Goal: Transaction & Acquisition: Purchase product/service

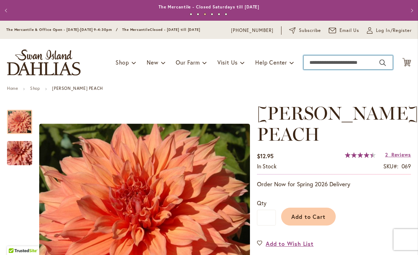
click at [309, 65] on input "Search" at bounding box center [348, 62] width 89 height 14
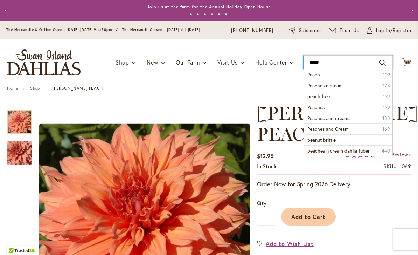
type input "*****"
click at [383, 63] on button "Search" at bounding box center [383, 62] width 6 height 11
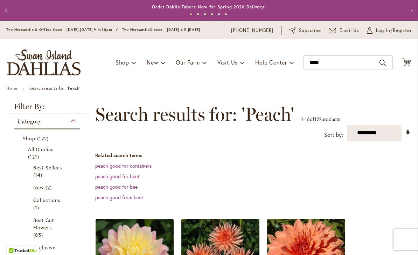
click at [265, 167] on dd "peach good for containers" at bounding box center [253, 165] width 316 height 7
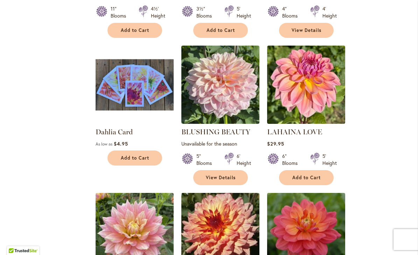
scroll to position [635, 0]
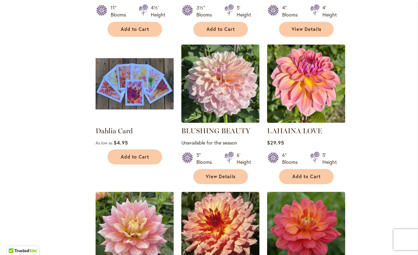
click at [418, 219] on div "Skip to Content The Mercantile & Office Open - Monday-Friday 9-4:30pm / The Mer…" at bounding box center [209, 66] width 418 height 1360
click at [307, 170] on button "Add to Cart" at bounding box center [306, 176] width 55 height 15
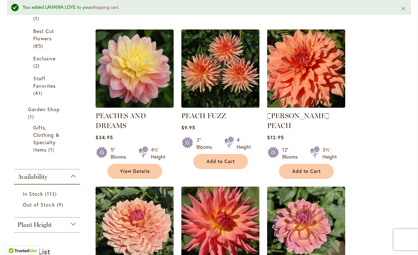
scroll to position [205, 0]
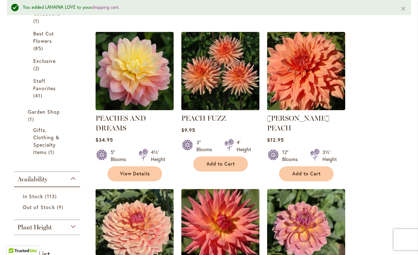
click at [139, 72] on img at bounding box center [135, 71] width 78 height 78
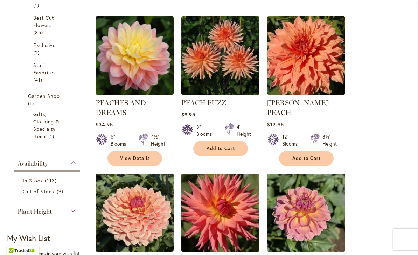
scroll to position [203, 0]
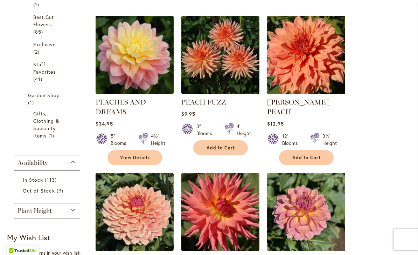
click at [140, 159] on span "View Details" at bounding box center [135, 157] width 30 height 6
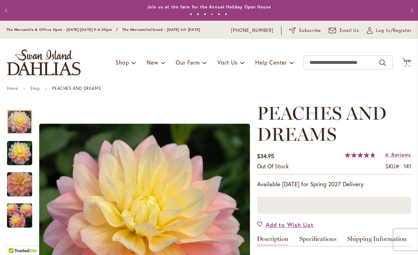
click at [293, 225] on span "Add to Wish List" at bounding box center [290, 224] width 48 height 8
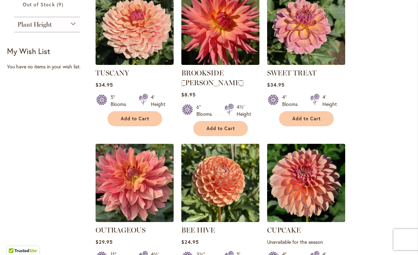
scroll to position [389, 0]
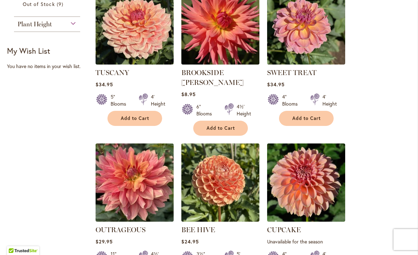
click at [311, 34] on img at bounding box center [306, 25] width 78 height 78
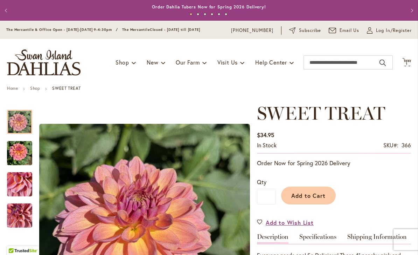
click at [318, 194] on span "Add to Cart" at bounding box center [308, 195] width 35 height 7
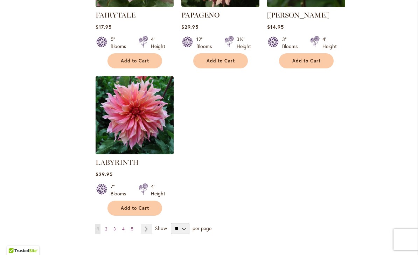
scroll to position [898, 0]
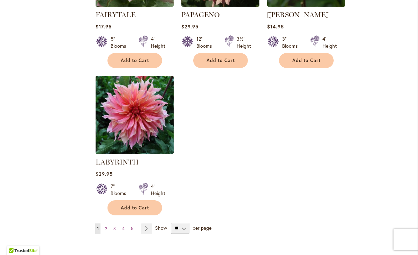
click at [139, 201] on button "Add to Cart" at bounding box center [135, 207] width 55 height 15
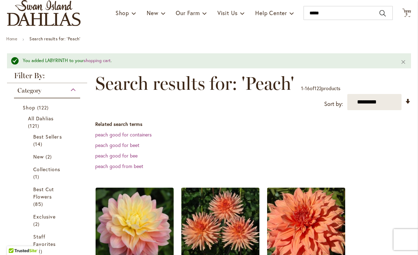
scroll to position [50, 0]
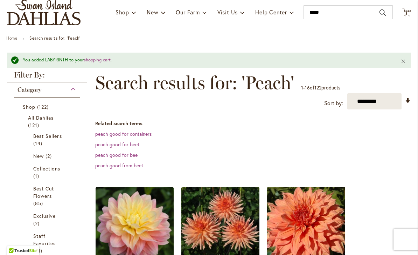
click at [49, 119] on span "All Dahlias" at bounding box center [41, 117] width 26 height 7
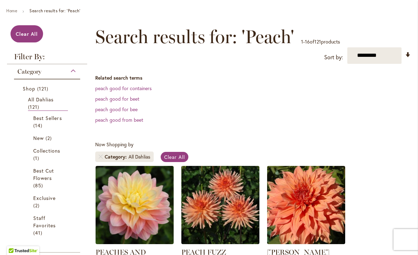
scroll to position [82, 0]
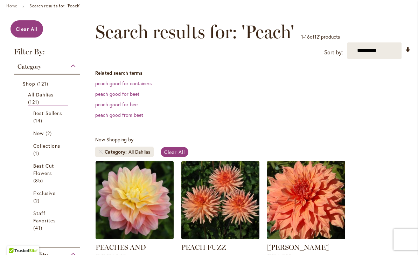
click at [42, 116] on span "Best Sellers" at bounding box center [47, 113] width 29 height 7
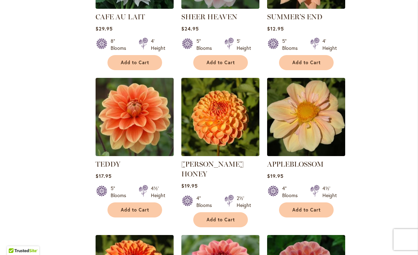
scroll to position [495, 0]
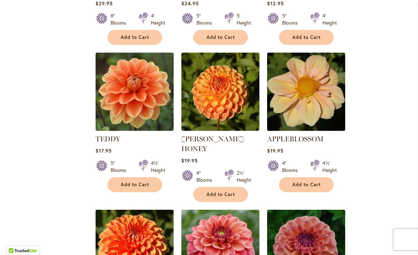
click at [227, 189] on button "Add to Cart" at bounding box center [220, 194] width 55 height 15
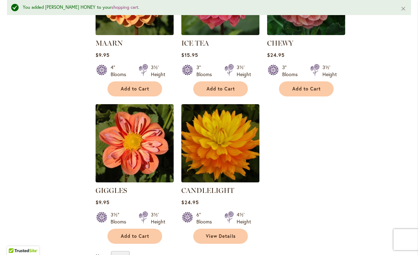
scroll to position [766, 0]
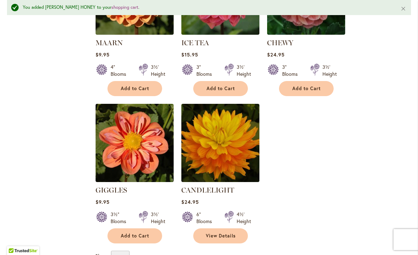
click at [225, 233] on span "View Details" at bounding box center [221, 236] width 30 height 6
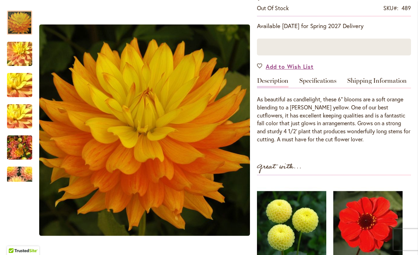
scroll to position [133, 0]
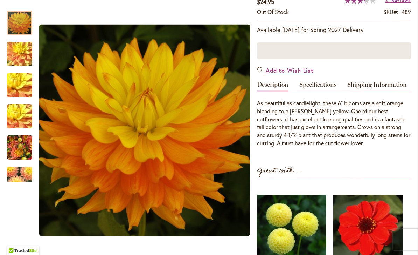
click at [260, 72] on link "Add to Wish List" at bounding box center [285, 70] width 57 height 8
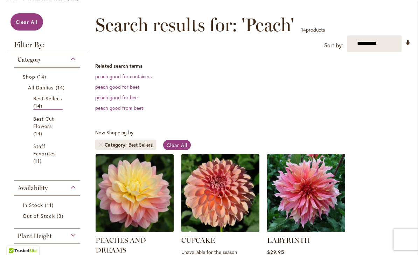
scroll to position [96, 0]
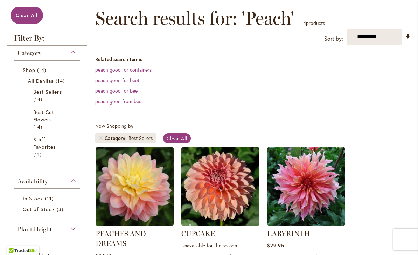
click at [50, 81] on span "All Dahlias" at bounding box center [41, 80] width 26 height 7
click at [271, 64] on dl "Related search terms peach good for containers peach good for beet peach good f…" at bounding box center [253, 80] width 316 height 49
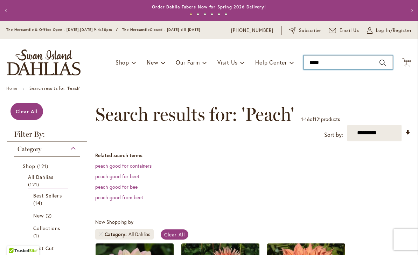
click at [340, 66] on input "*****" at bounding box center [348, 62] width 89 height 14
type input "*"
click at [338, 64] on input "*****" at bounding box center [348, 62] width 89 height 14
type input "*"
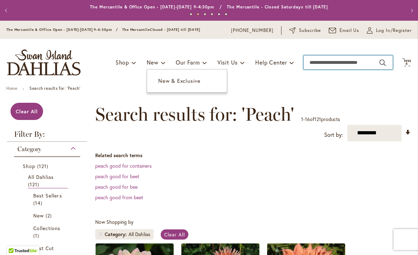
click at [165, 82] on span "New & Exclusive" at bounding box center [179, 80] width 42 height 7
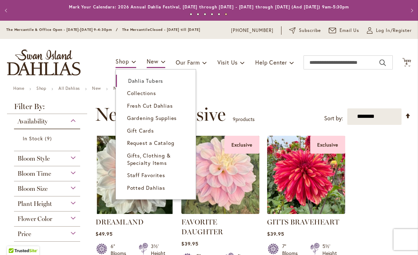
click at [148, 79] on span "Dahlia Tubers" at bounding box center [145, 80] width 35 height 7
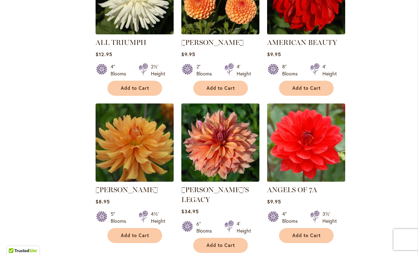
scroll to position [513, 0]
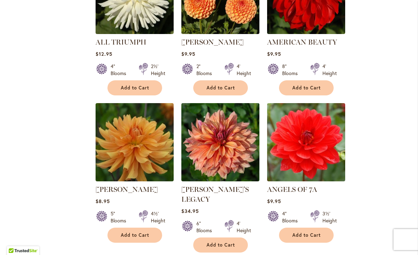
click at [310, 89] on span "Add to Cart" at bounding box center [307, 88] width 29 height 6
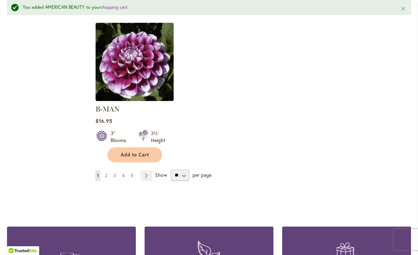
scroll to position [905, 0]
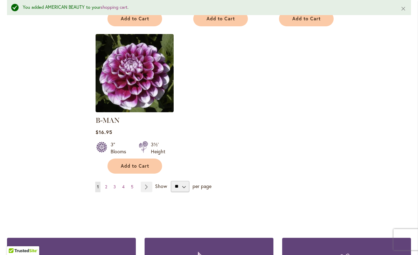
click at [149, 181] on link "Page Next" at bounding box center [147, 186] width 12 height 11
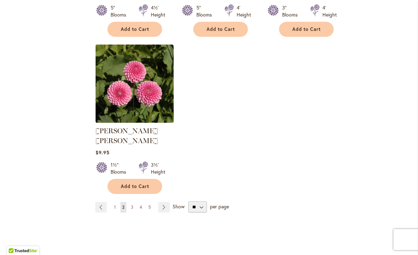
scroll to position [867, 0]
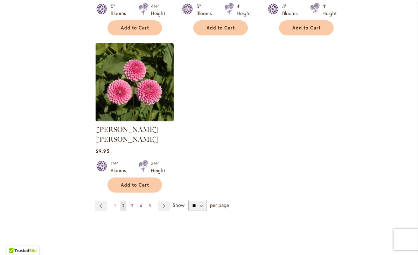
click at [164, 200] on link "Page Next" at bounding box center [164, 205] width 12 height 11
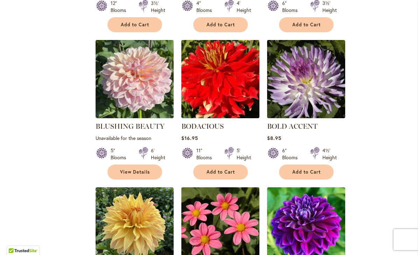
scroll to position [603, 0]
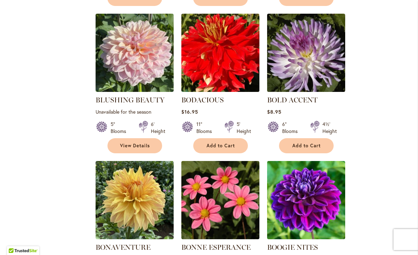
click at [128, 144] on span "View Details" at bounding box center [135, 146] width 30 height 6
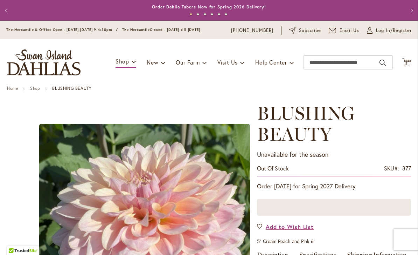
click at [260, 223] on link "Add to Wish List" at bounding box center [285, 226] width 57 height 8
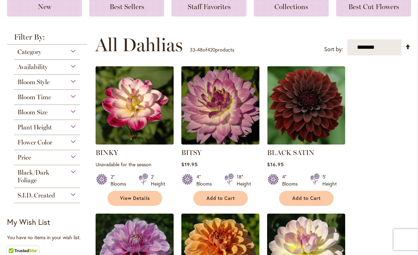
scroll to position [149, 0]
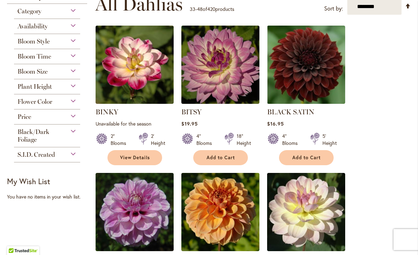
click at [228, 76] on img at bounding box center [220, 65] width 78 height 78
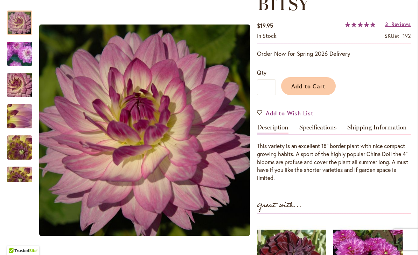
scroll to position [111, 0]
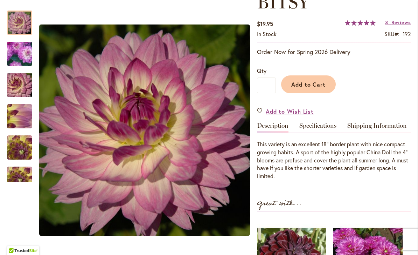
click at [319, 84] on span "Add to Cart" at bounding box center [308, 84] width 35 height 7
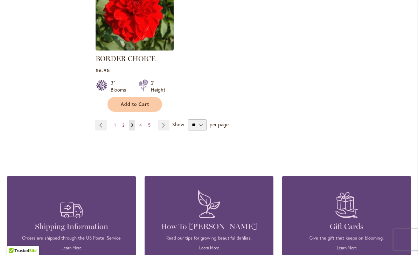
scroll to position [960, 0]
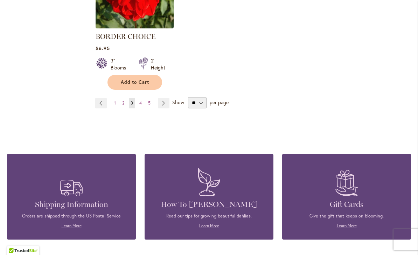
click at [165, 103] on link "Page Next" at bounding box center [164, 103] width 12 height 11
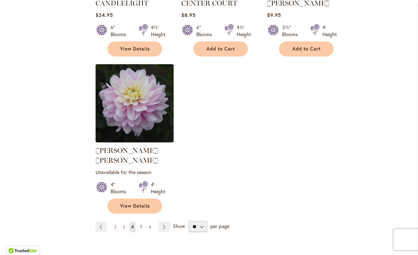
scroll to position [891, 0]
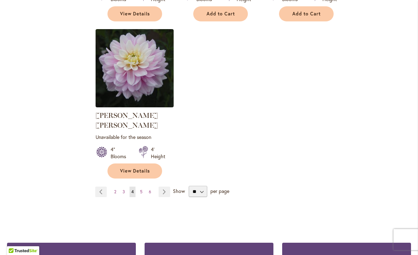
click at [165, 186] on link "Page Next" at bounding box center [165, 191] width 12 height 11
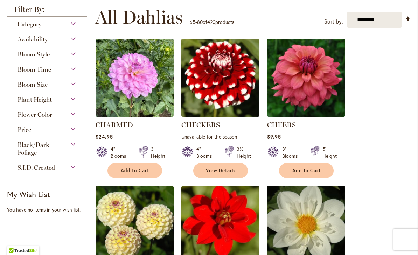
scroll to position [165, 0]
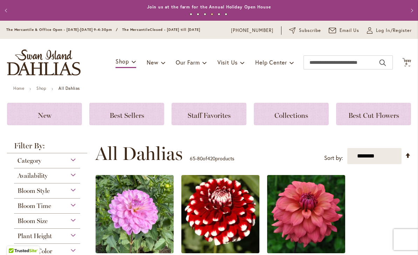
scroll to position [0, 0]
click at [407, 62] on span "6" at bounding box center [407, 63] width 2 height 5
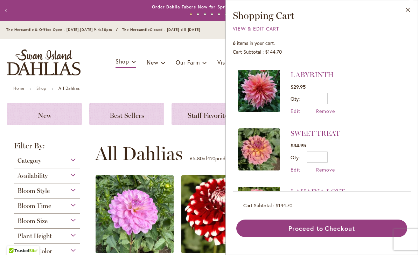
scroll to position [171, 0]
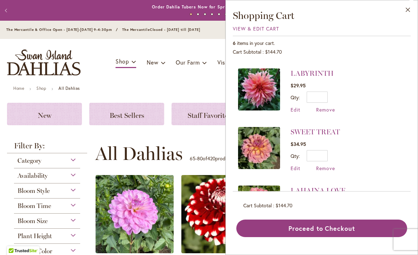
click at [263, 195] on img at bounding box center [259, 206] width 42 height 42
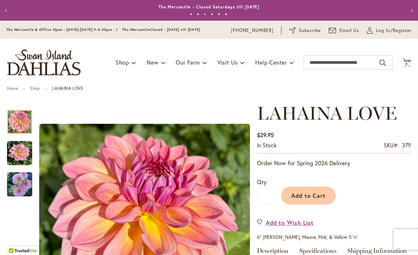
click at [410, 62] on span "6 6 items" at bounding box center [407, 64] width 7 height 4
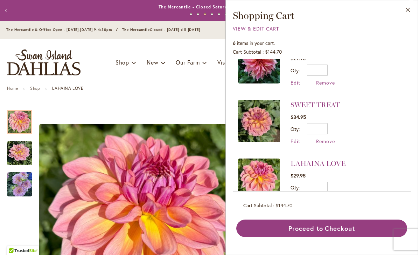
scroll to position [198, 0]
click at [261, 118] on img at bounding box center [259, 121] width 42 height 42
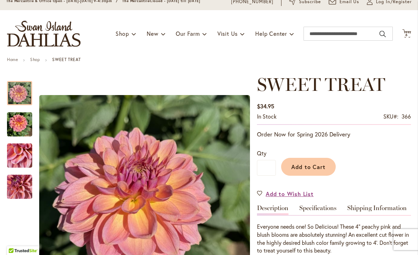
scroll to position [12, 0]
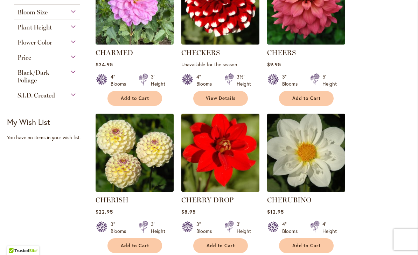
scroll to position [209, 0]
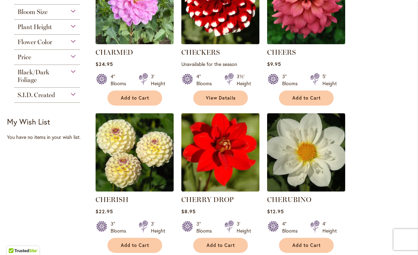
click at [74, 99] on div "S.I.D. Created" at bounding box center [47, 93] width 66 height 11
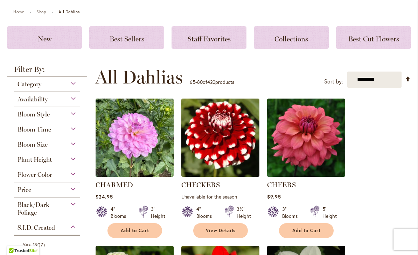
scroll to position [58, 0]
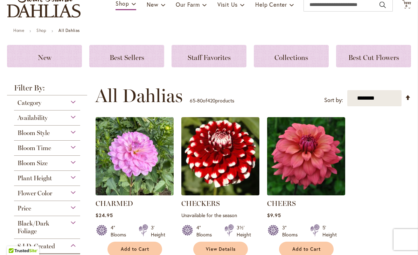
click at [74, 105] on div "Category" at bounding box center [47, 100] width 66 height 11
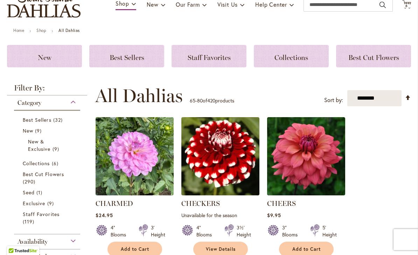
click at [45, 120] on span "Best Sellers" at bounding box center [37, 119] width 29 height 7
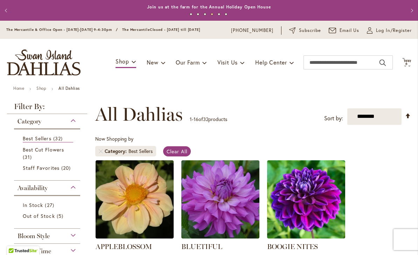
click at [49, 170] on span "Staff Favorites" at bounding box center [41, 167] width 37 height 7
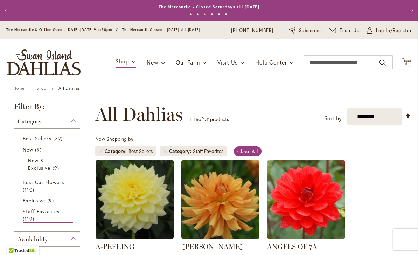
click at [408, 63] on span "6" at bounding box center [407, 63] width 2 height 5
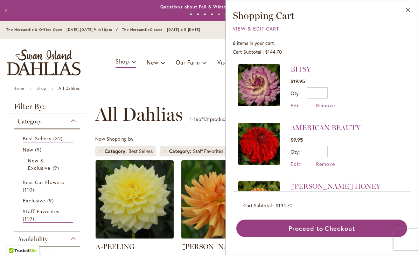
click at [326, 107] on span "Remove" at bounding box center [325, 105] width 19 height 7
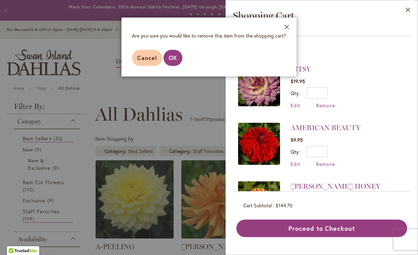
click at [177, 57] on span "OK" at bounding box center [173, 57] width 8 height 7
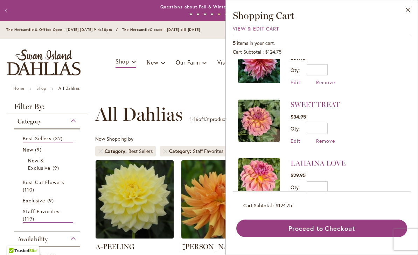
scroll to position [140, 0]
click at [345, 237] on button "Proceed to Checkout" at bounding box center [321, 228] width 171 height 18
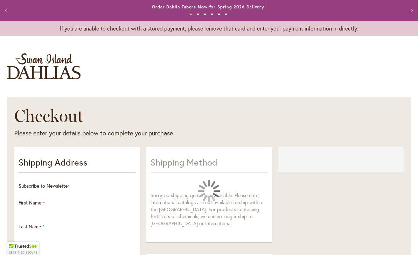
select select "**"
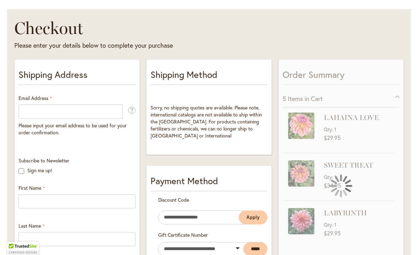
scroll to position [89, 0]
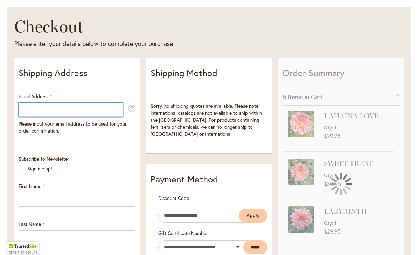
click at [79, 109] on input "Email Address" at bounding box center [71, 110] width 104 height 14
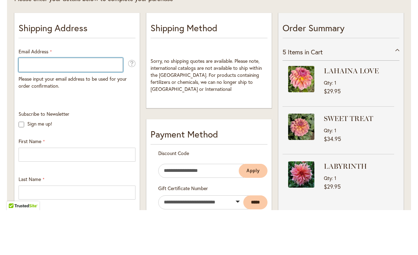
type input "**********"
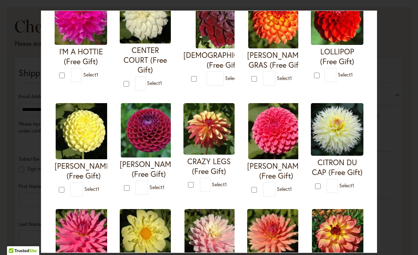
scroll to position [75, 0]
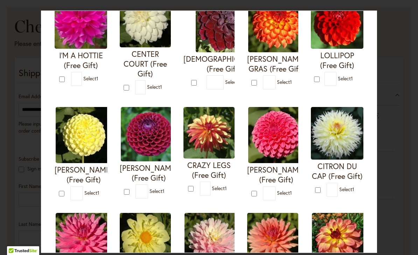
type input "*"
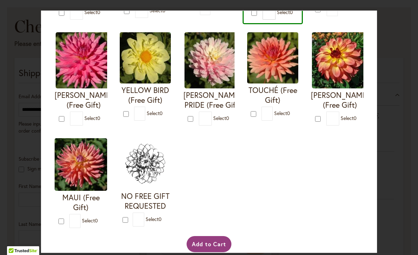
scroll to position [255, 0]
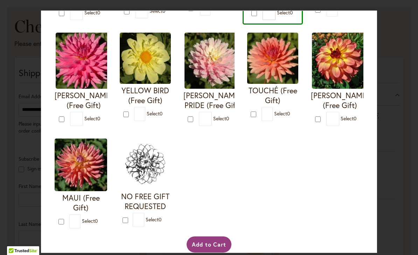
click at [213, 252] on button "Add to Cart" at bounding box center [209, 244] width 45 height 16
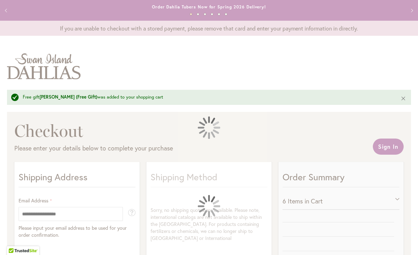
select select "**"
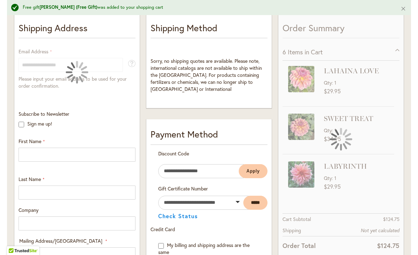
scroll to position [156, 0]
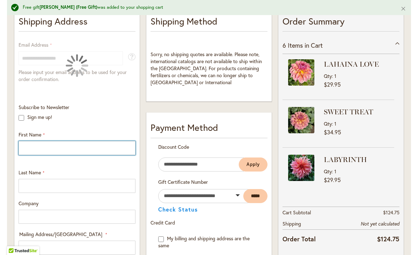
click at [49, 148] on input "First Name" at bounding box center [77, 148] width 117 height 14
type input "**********"
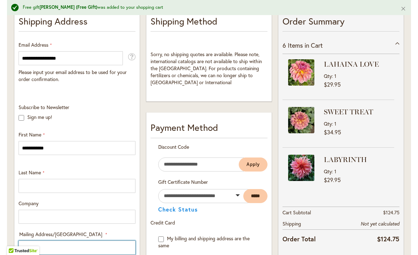
type input "**********"
select select "**"
type input "**********"
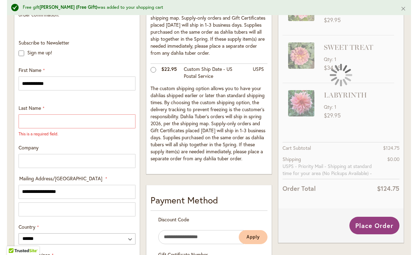
scroll to position [213, 0]
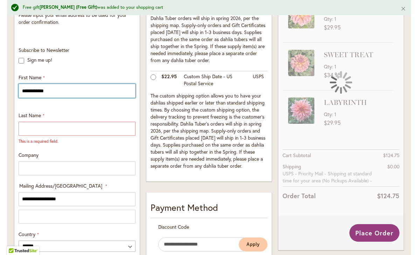
click at [85, 90] on input "**********" at bounding box center [77, 91] width 117 height 14
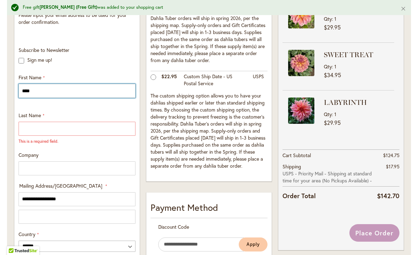
type input "****"
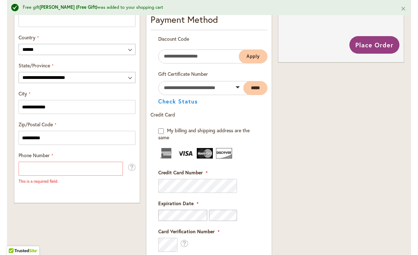
scroll to position [402, 0]
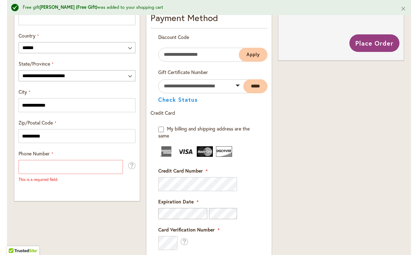
type input "********"
click at [25, 168] on input "Phone Number" at bounding box center [71, 167] width 104 height 14
type input "*"
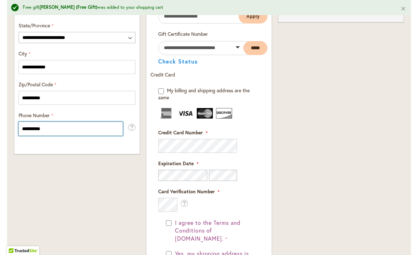
scroll to position [454, 0]
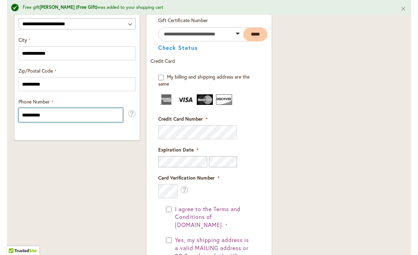
type input "**********"
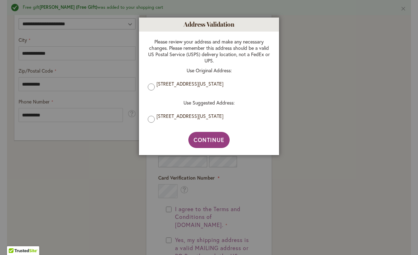
click at [218, 140] on span "Continue" at bounding box center [209, 139] width 31 height 7
type input "**********"
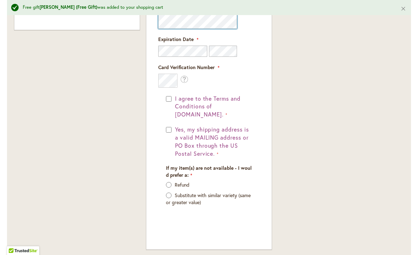
scroll to position [558, 0]
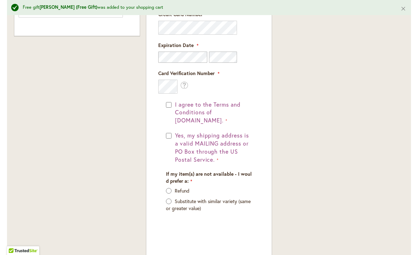
click at [169, 104] on fieldset "Payment Information Payment Method Discount Code Enter discount code Apply Gift…" at bounding box center [209, 47] width 117 height 385
click at [171, 107] on fieldset "Payment Information Payment Method Discount Code Enter discount code Apply Gift…" at bounding box center [209, 47] width 117 height 385
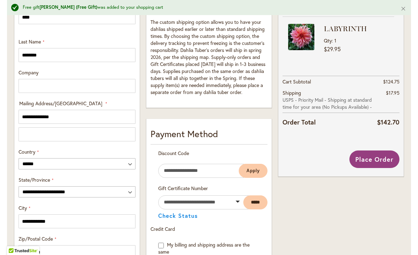
scroll to position [251, 0]
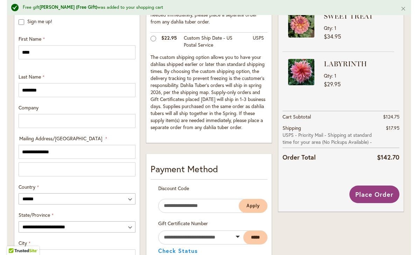
click at [380, 195] on span "Place Order" at bounding box center [375, 194] width 38 height 8
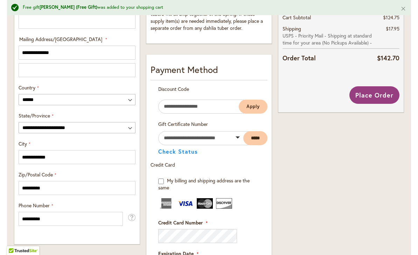
scroll to position [327, 0]
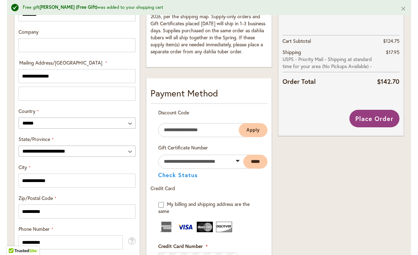
click at [380, 118] on span "Place Order" at bounding box center [375, 118] width 38 height 8
